Goal: Transaction & Acquisition: Purchase product/service

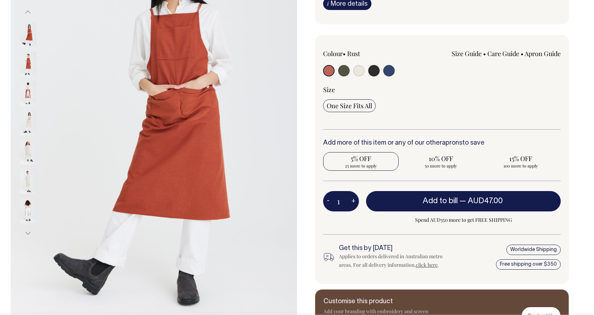
scroll to position [129, 0]
click at [367, 163] on span "5% OFF" at bounding box center [361, 158] width 68 height 9
click at [367, 171] on input "5% OFF 25 more to apply" at bounding box center [360, 161] width 75 height 19
radio input "true"
type input "25"
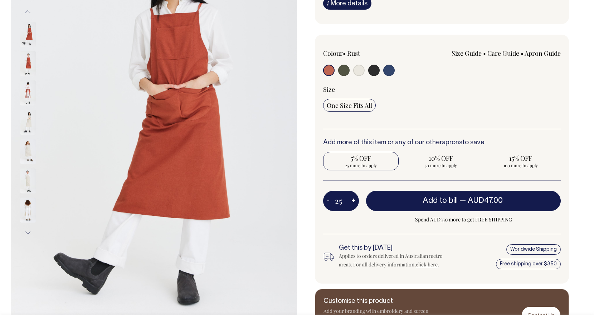
radio input "true"
select select
type input "25"
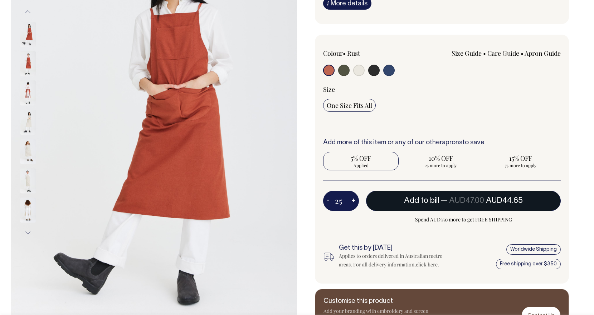
click at [491, 205] on span "AUD44.65" at bounding box center [504, 200] width 37 height 7
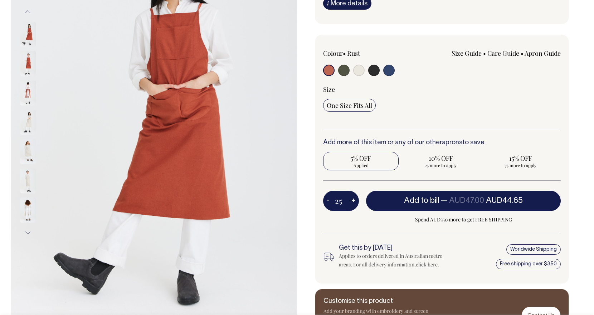
type input "1"
radio input "false"
type input "1"
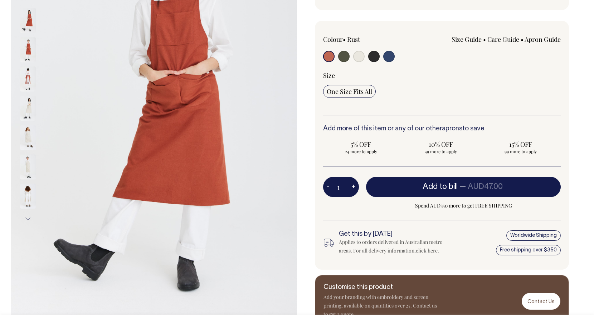
radio input "true"
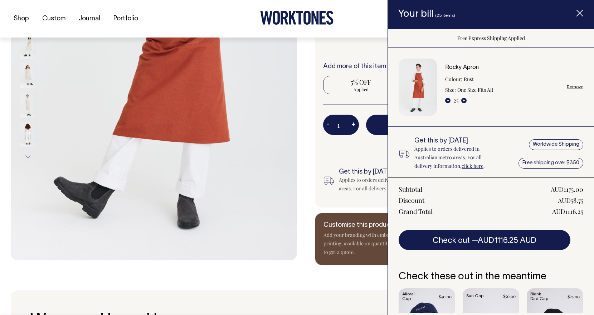
scroll to position [206, 0]
click at [582, 15] on icon "Item added to your cart" at bounding box center [579, 13] width 7 height 7
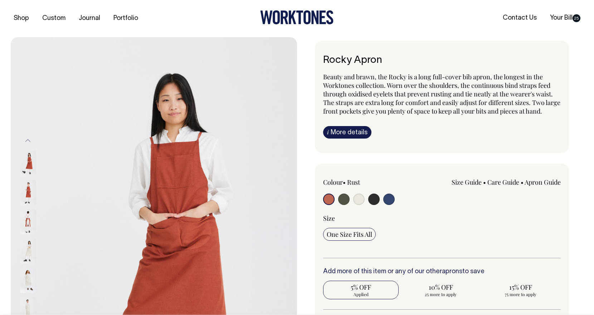
scroll to position [0, 0]
